Goal: Transaction & Acquisition: Purchase product/service

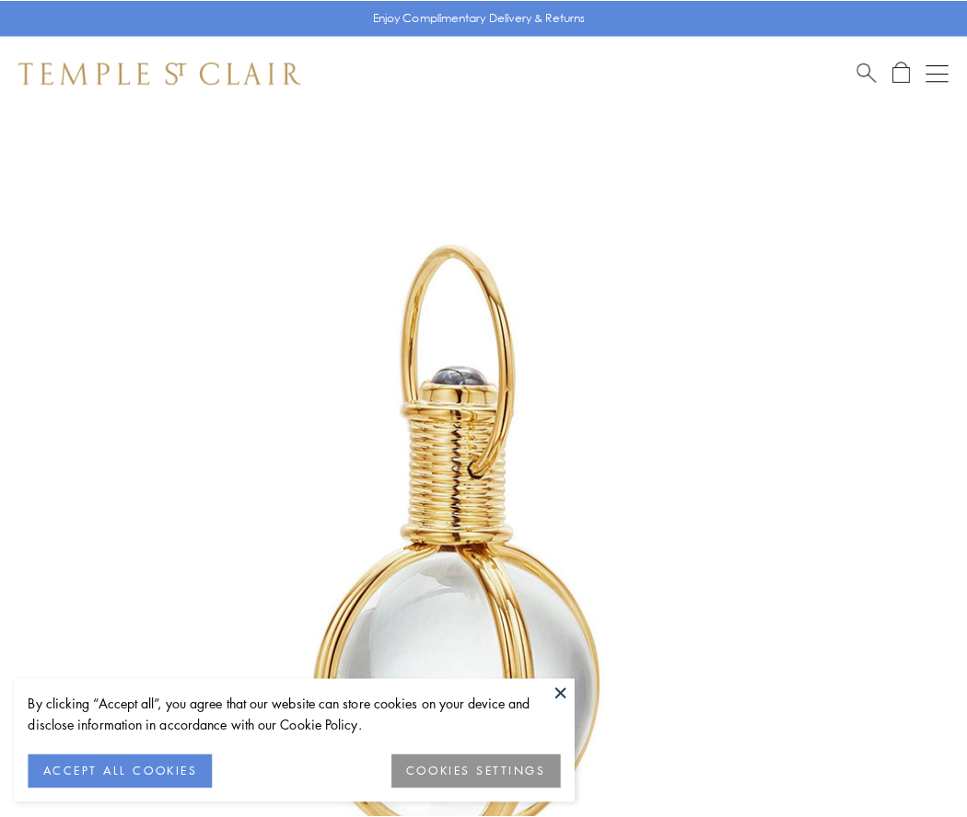
scroll to position [481, 0]
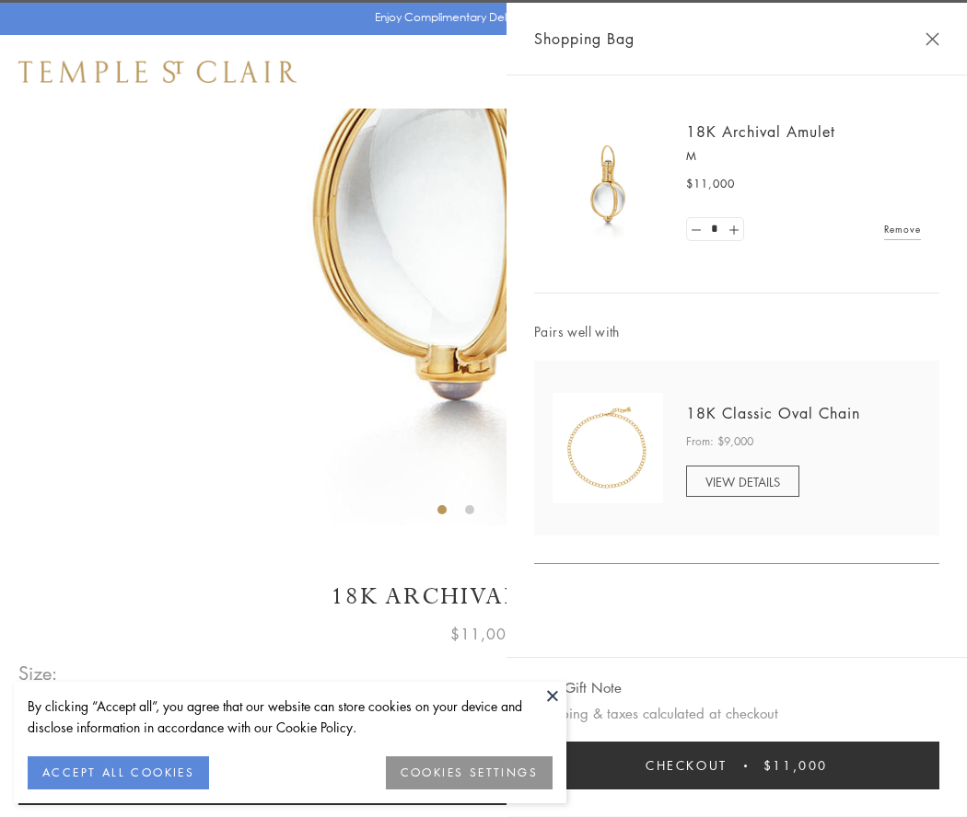
click at [736, 766] on button "Checkout $11,000" at bounding box center [736, 766] width 405 height 48
